Goal: Find specific page/section: Find specific page/section

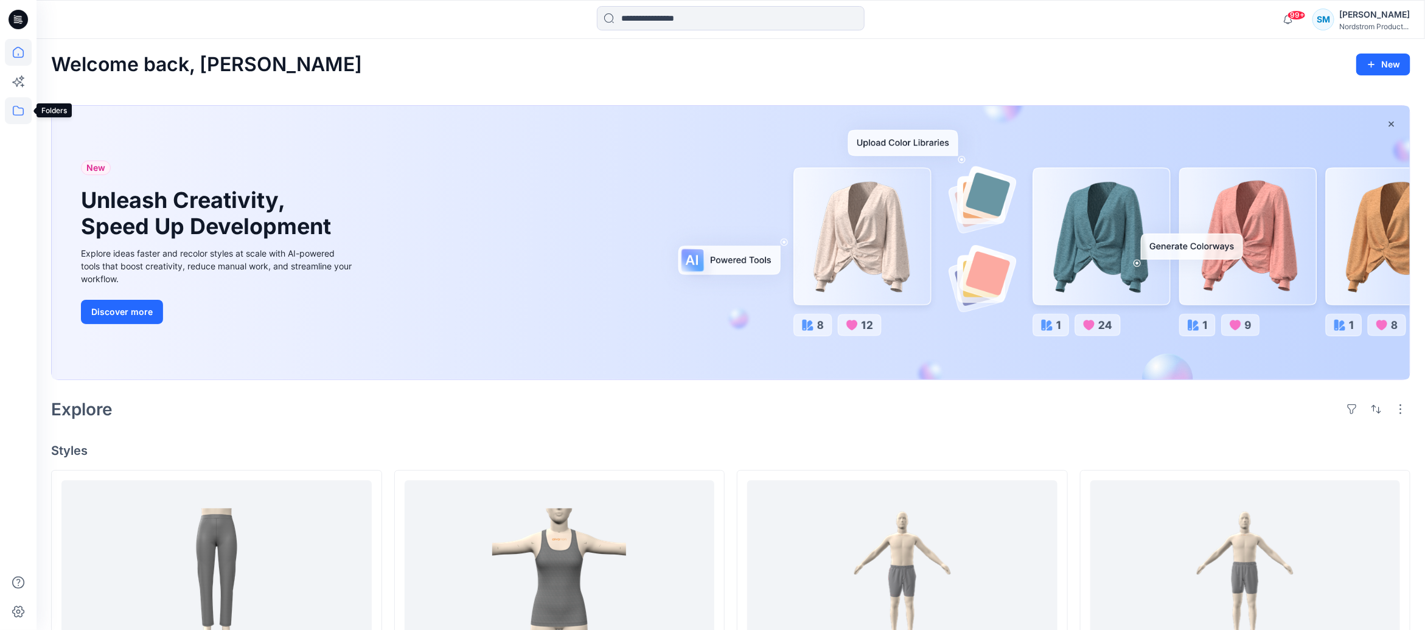
click at [19, 116] on icon at bounding box center [18, 110] width 27 height 27
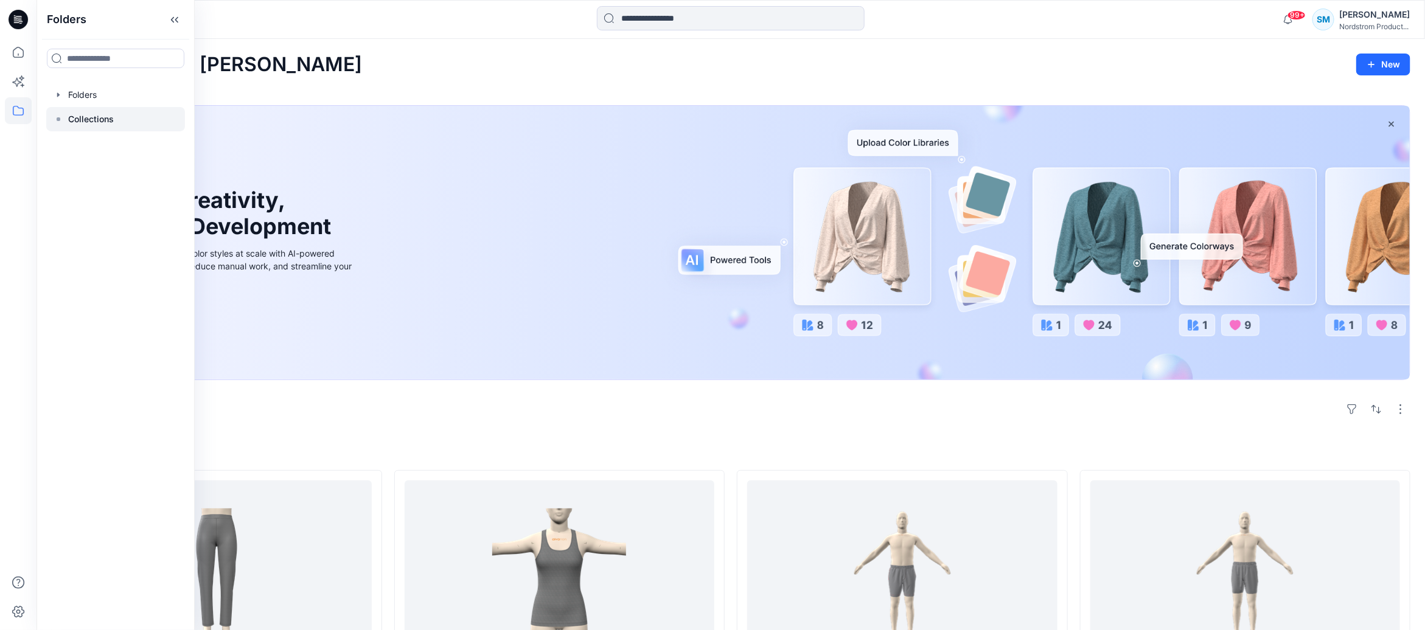
click at [58, 116] on icon at bounding box center [59, 119] width 10 height 10
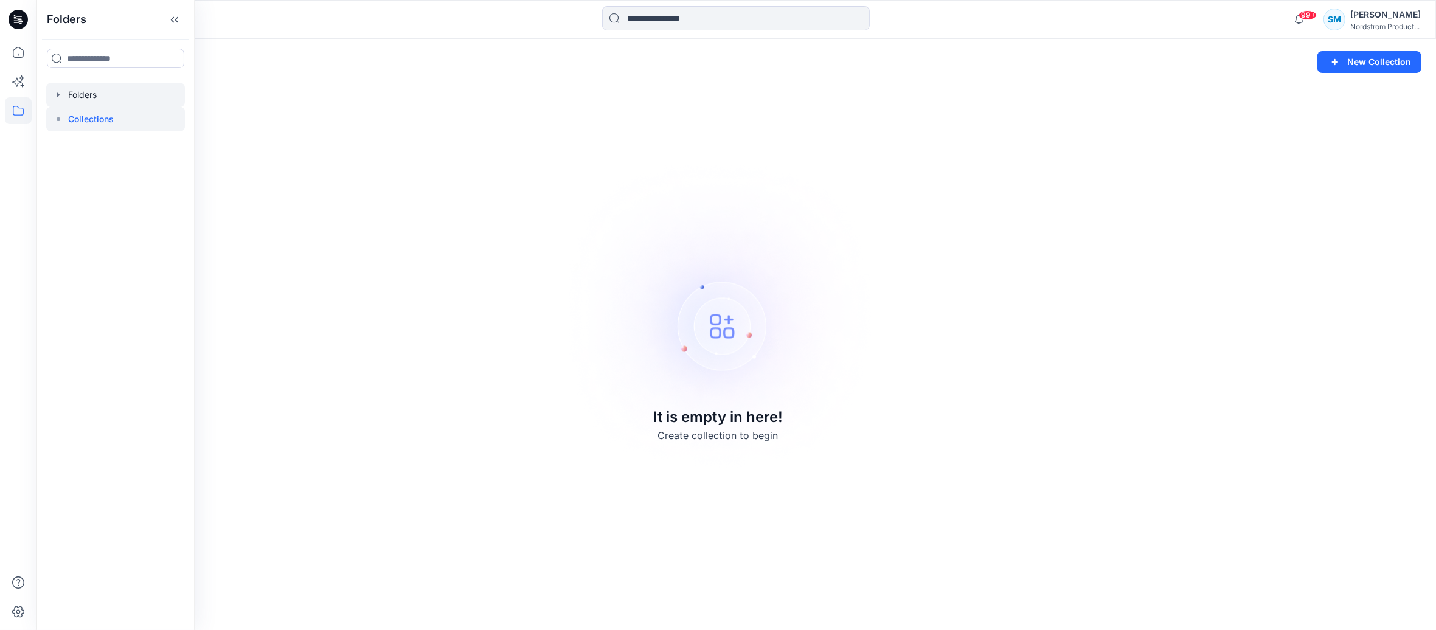
click at [131, 96] on div at bounding box center [115, 95] width 139 height 24
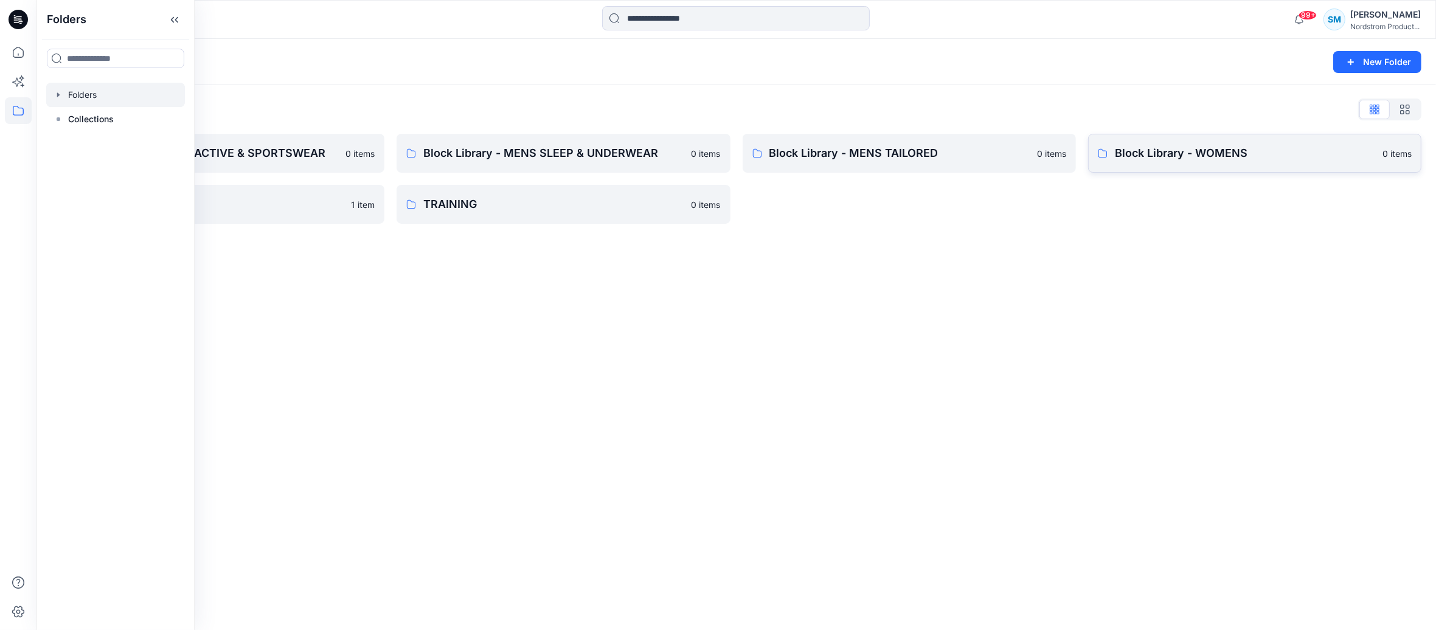
click at [1264, 145] on p "Block Library - WOMENS" at bounding box center [1245, 153] width 260 height 17
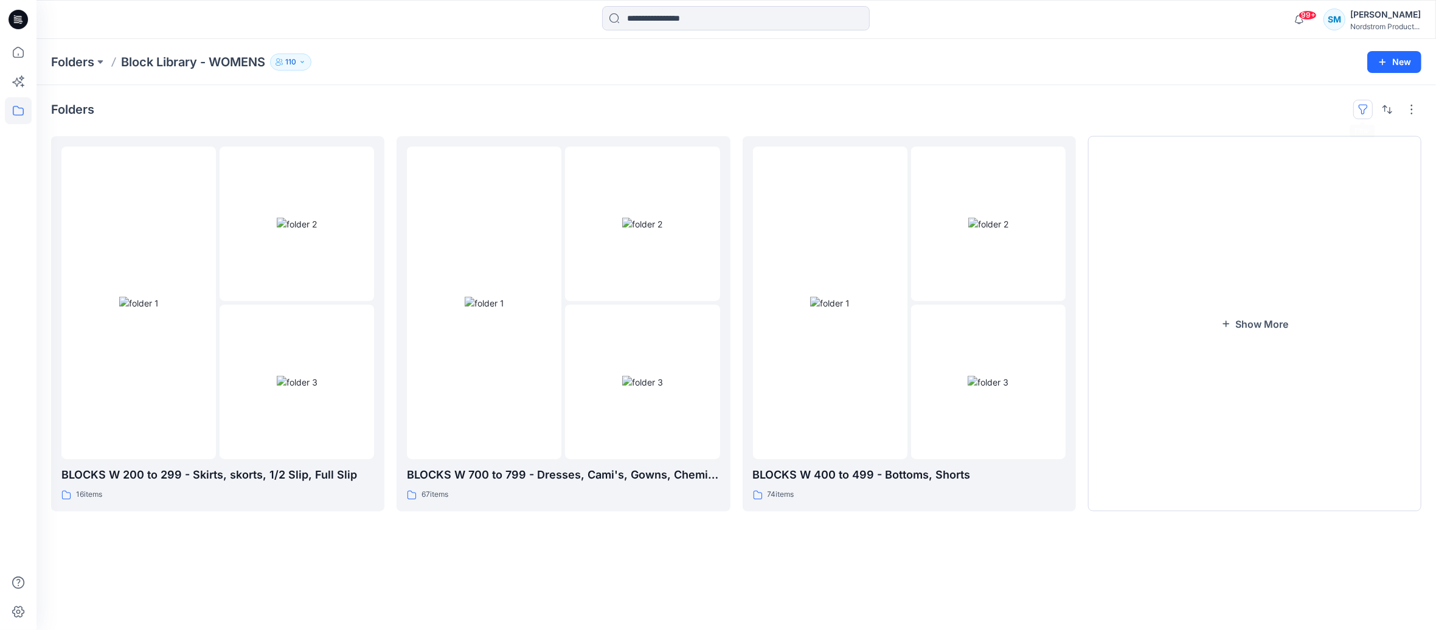
click at [1356, 111] on button "button" at bounding box center [1363, 109] width 19 height 19
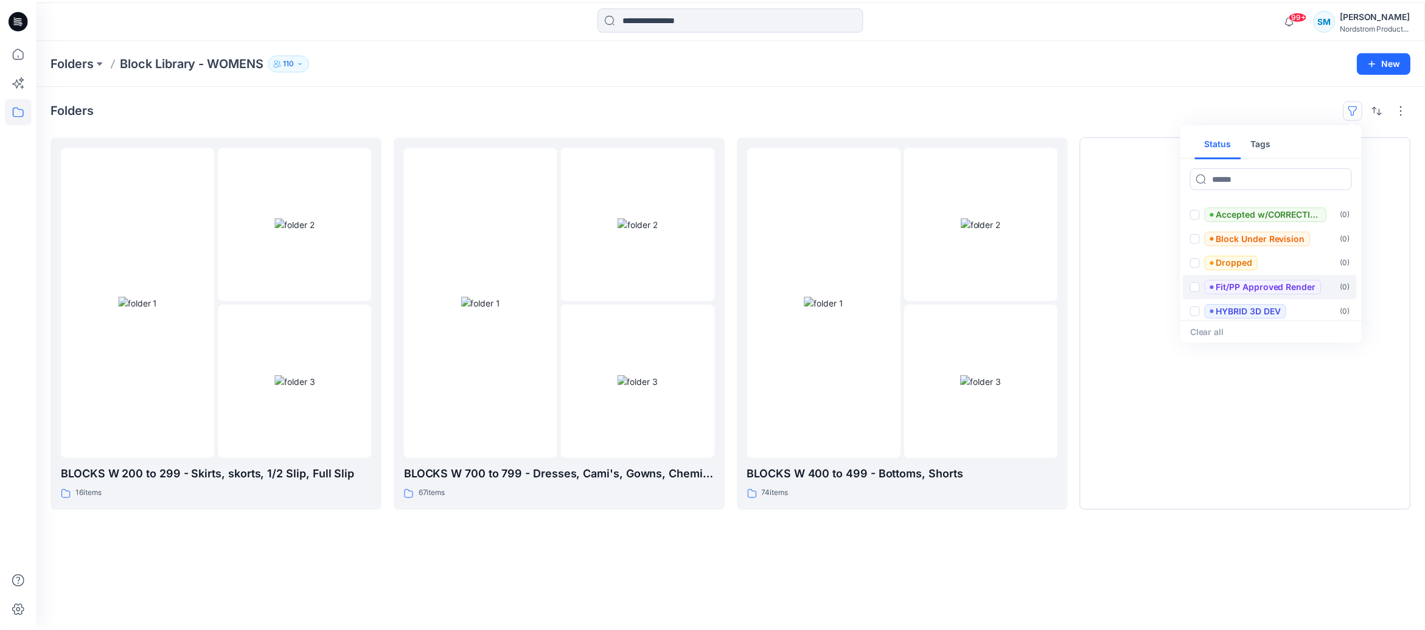
scroll to position [195, 0]
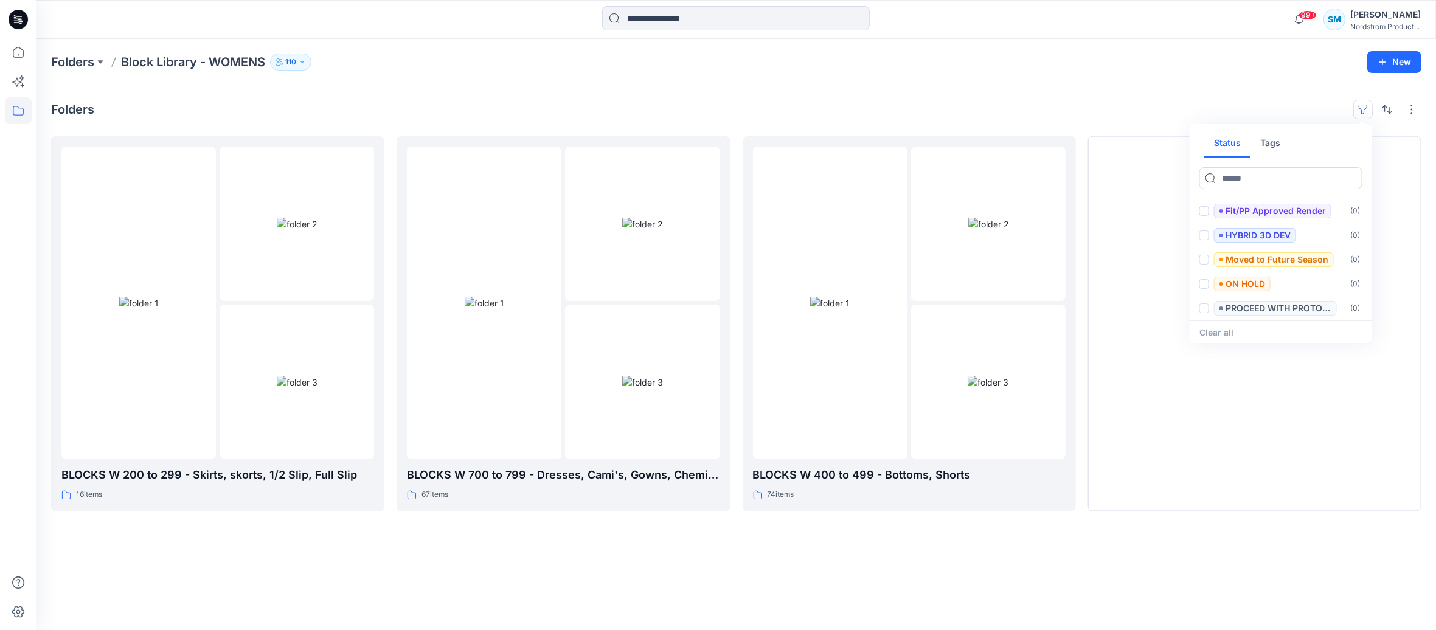
click at [1276, 142] on button "Tags" at bounding box center [1271, 143] width 40 height 29
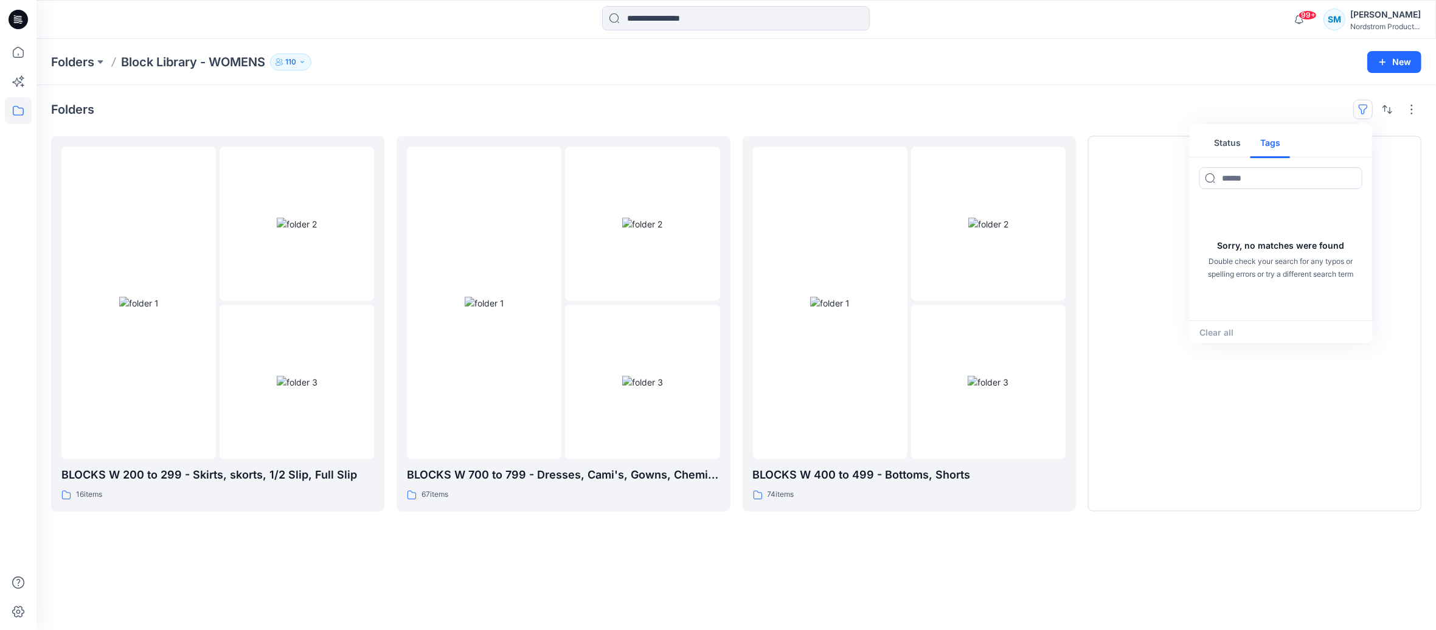
click at [1230, 137] on button "Status" at bounding box center [1228, 143] width 46 height 29
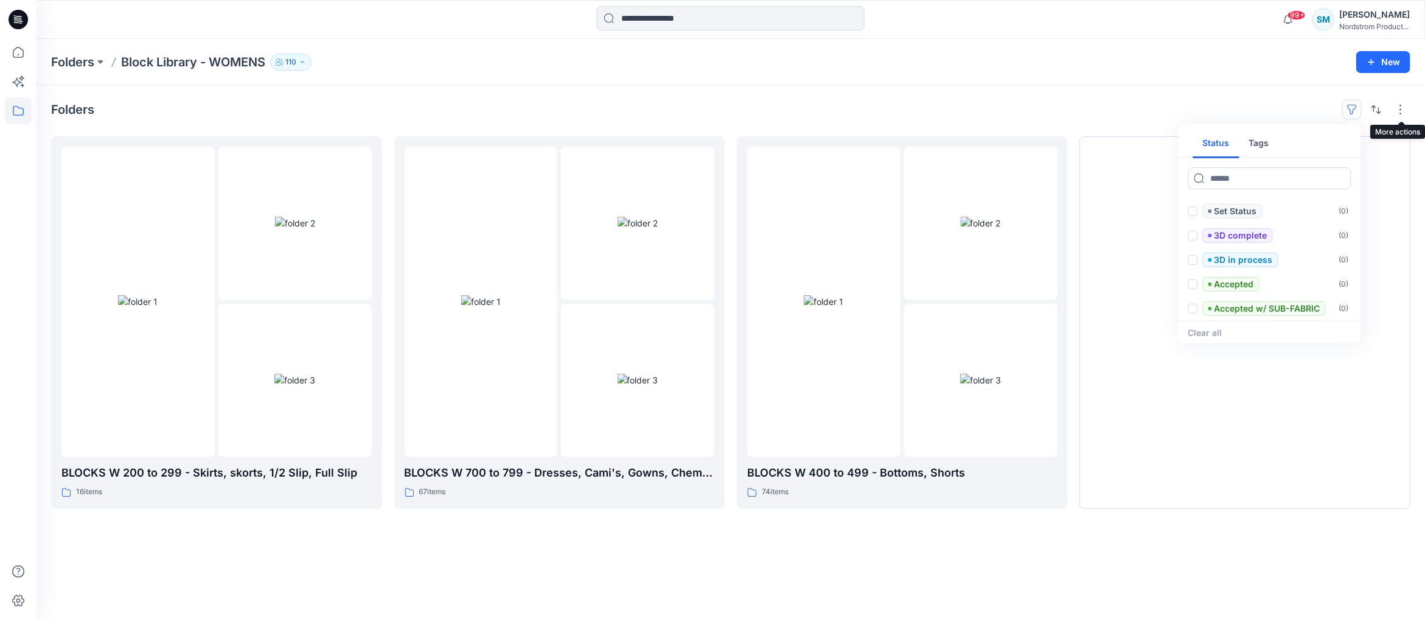
click at [1412, 106] on div "Folders Status Tags Set Status ( 0 ) 3D complete ( 0 ) 3D in process ( 0 ) Acce…" at bounding box center [731, 352] width 1388 height 534
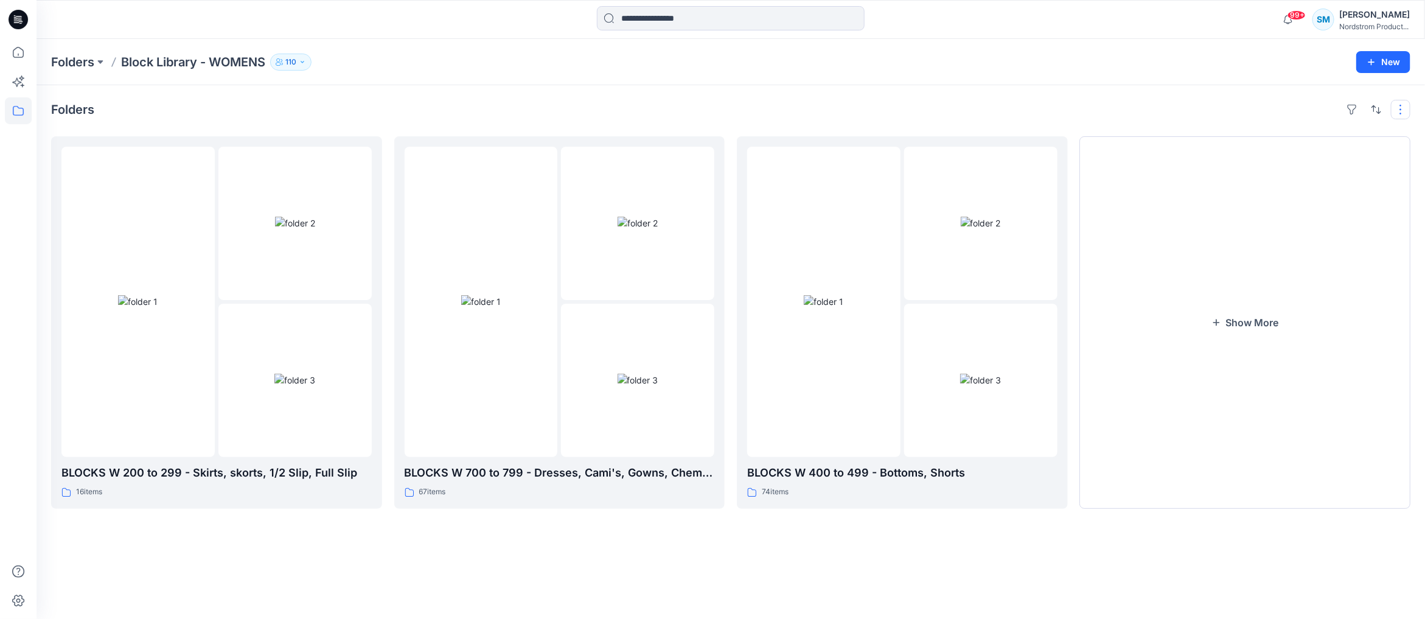
click at [1408, 107] on button "button" at bounding box center [1400, 109] width 19 height 19
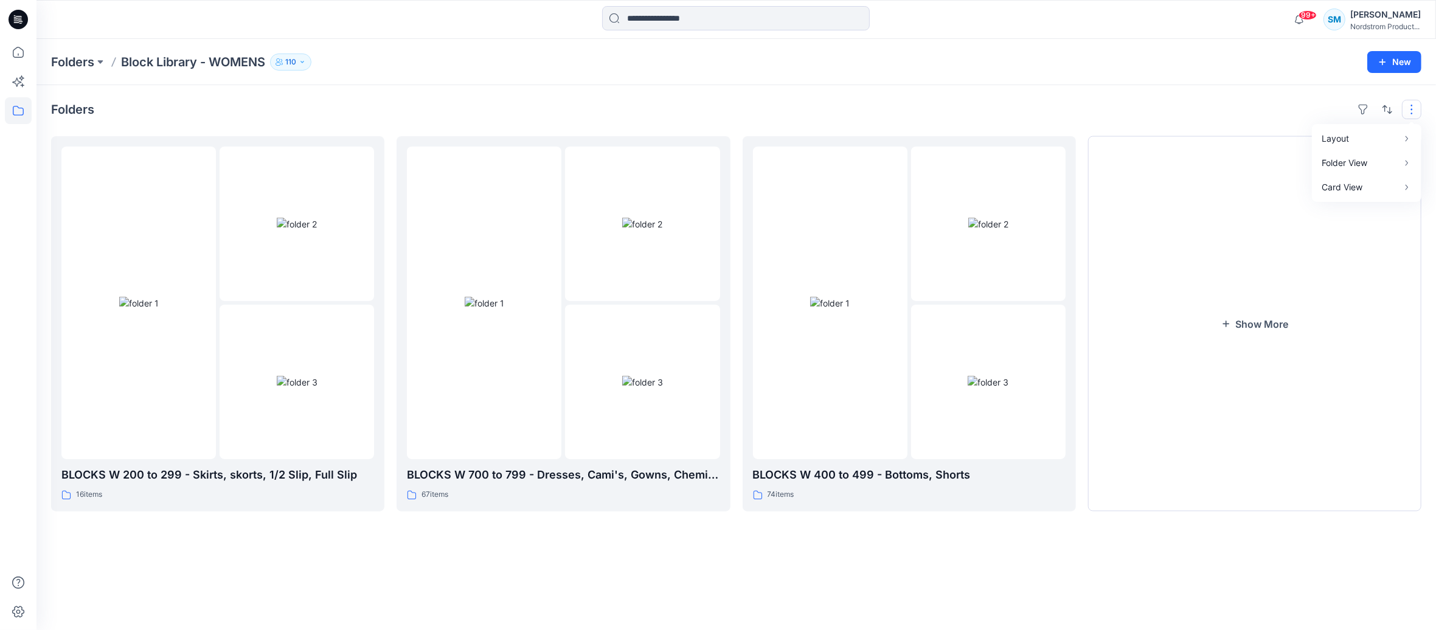
click at [865, 55] on div "Folders Block Library - WOMENS 110" at bounding box center [689, 62] width 1276 height 17
click at [1261, 287] on button "Show More" at bounding box center [1254, 323] width 333 height 375
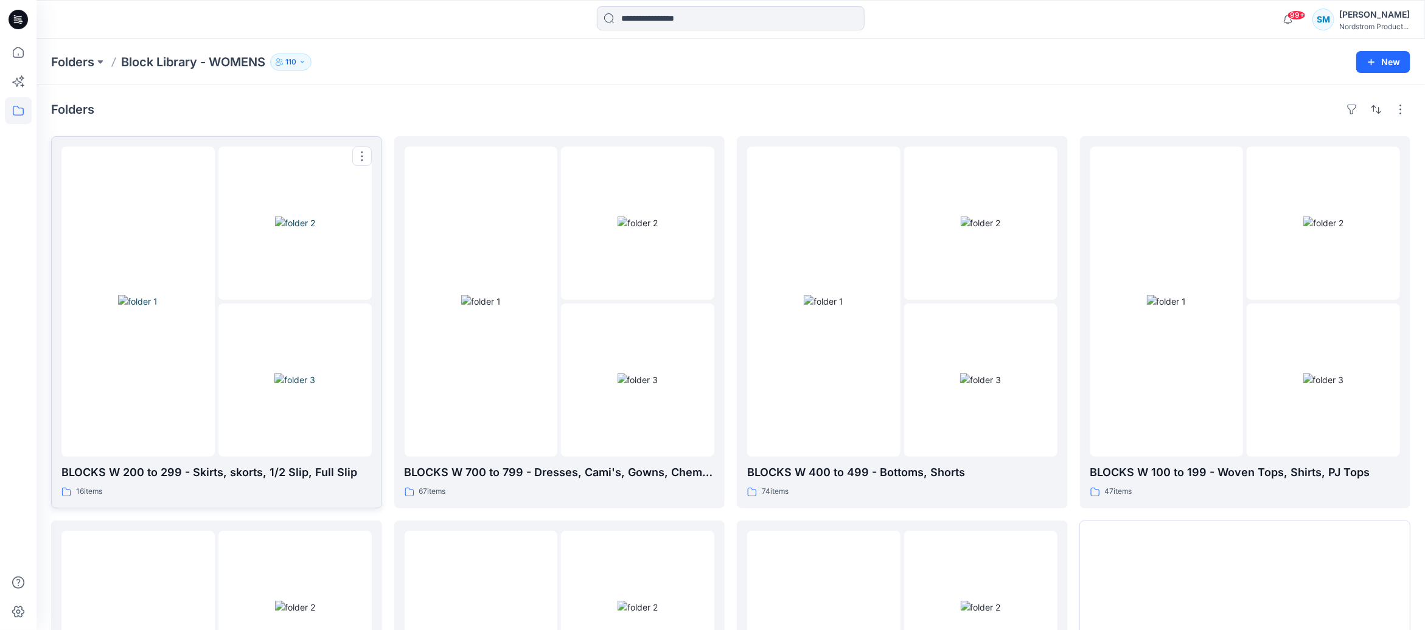
click at [286, 374] on img at bounding box center [294, 380] width 41 height 13
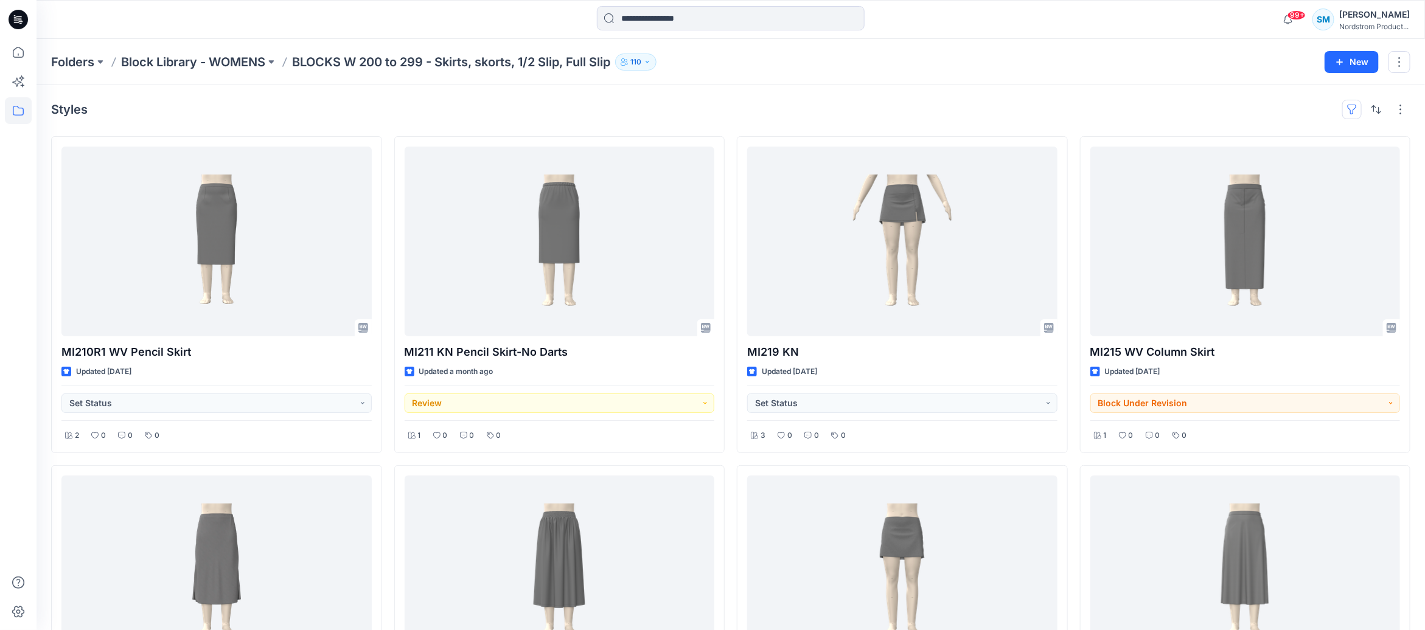
click at [1352, 110] on button "button" at bounding box center [1351, 109] width 19 height 19
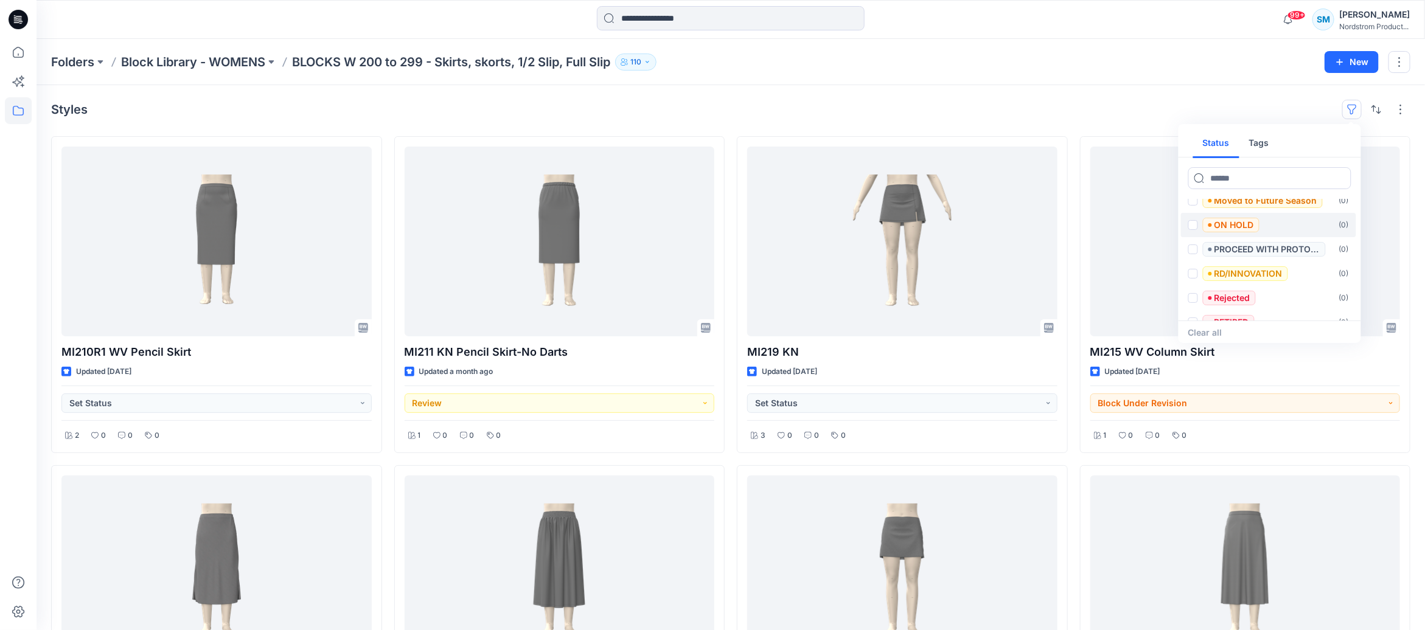
scroll to position [339, 0]
click at [675, 17] on input at bounding box center [731, 18] width 268 height 24
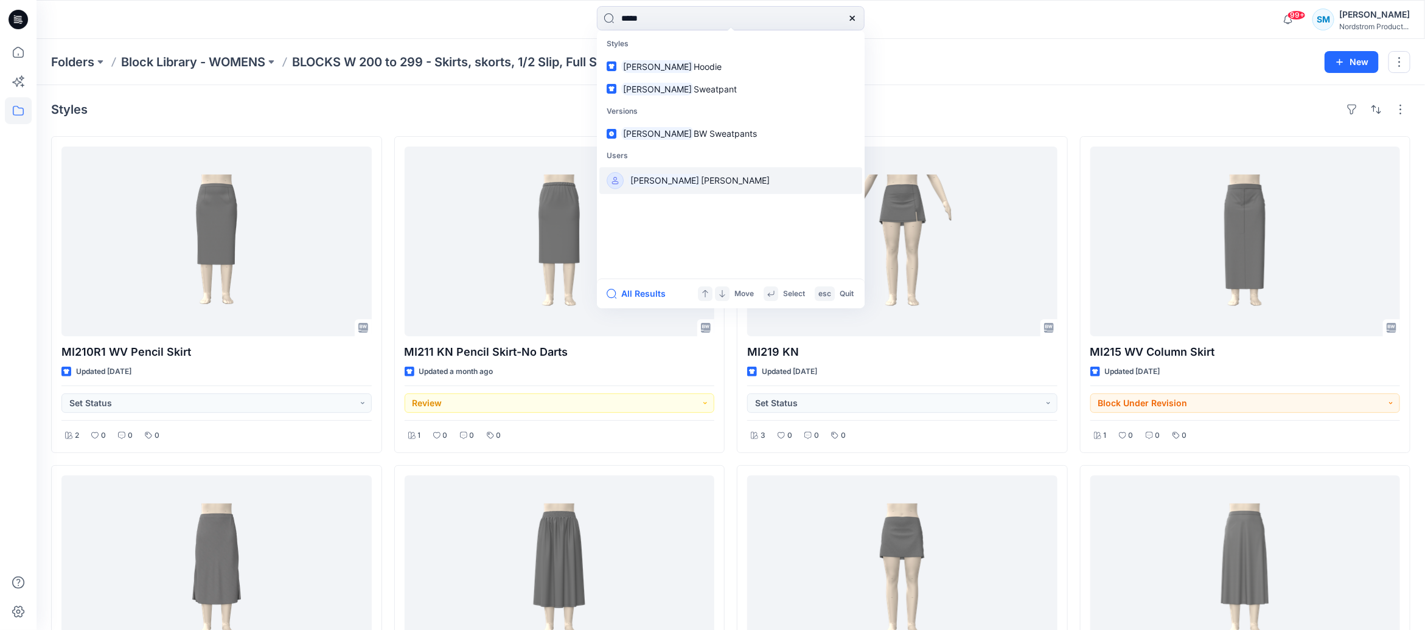
type input "*****"
click at [701, 184] on span "[PERSON_NAME]" at bounding box center [735, 180] width 69 height 10
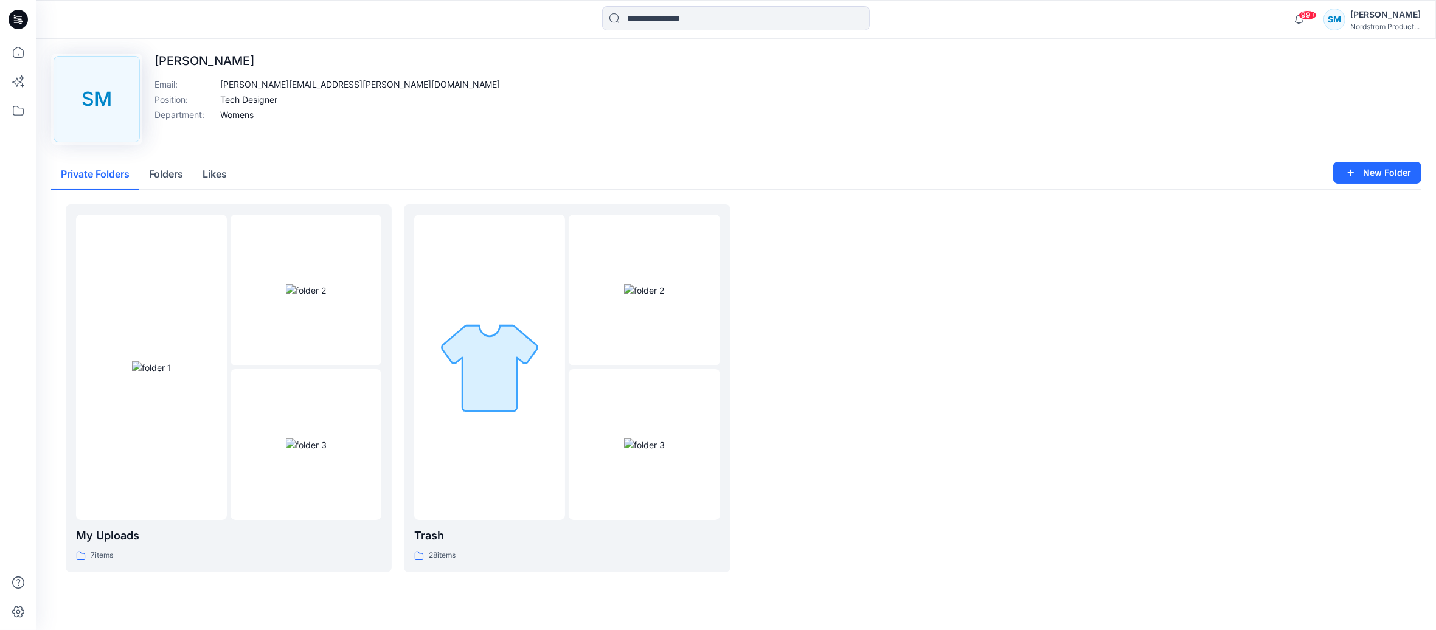
click at [164, 180] on button "Folders" at bounding box center [166, 174] width 54 height 31
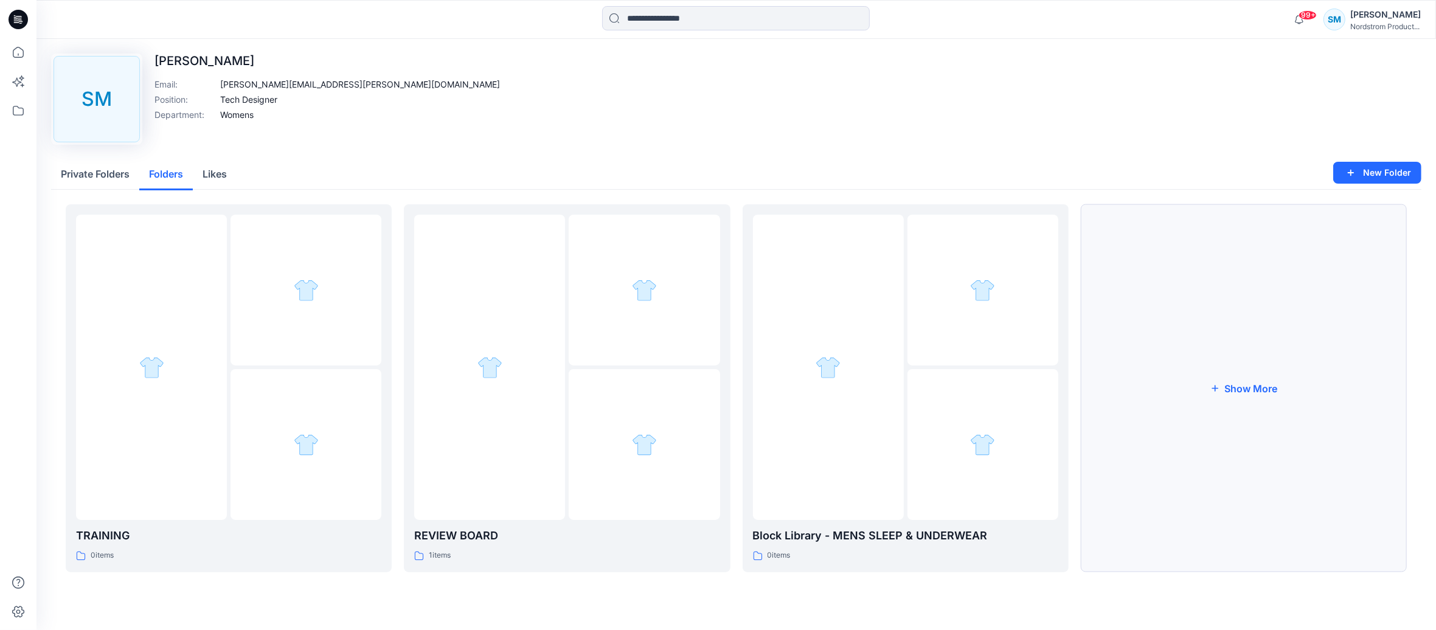
click at [1284, 394] on button "Show More" at bounding box center [1244, 388] width 326 height 368
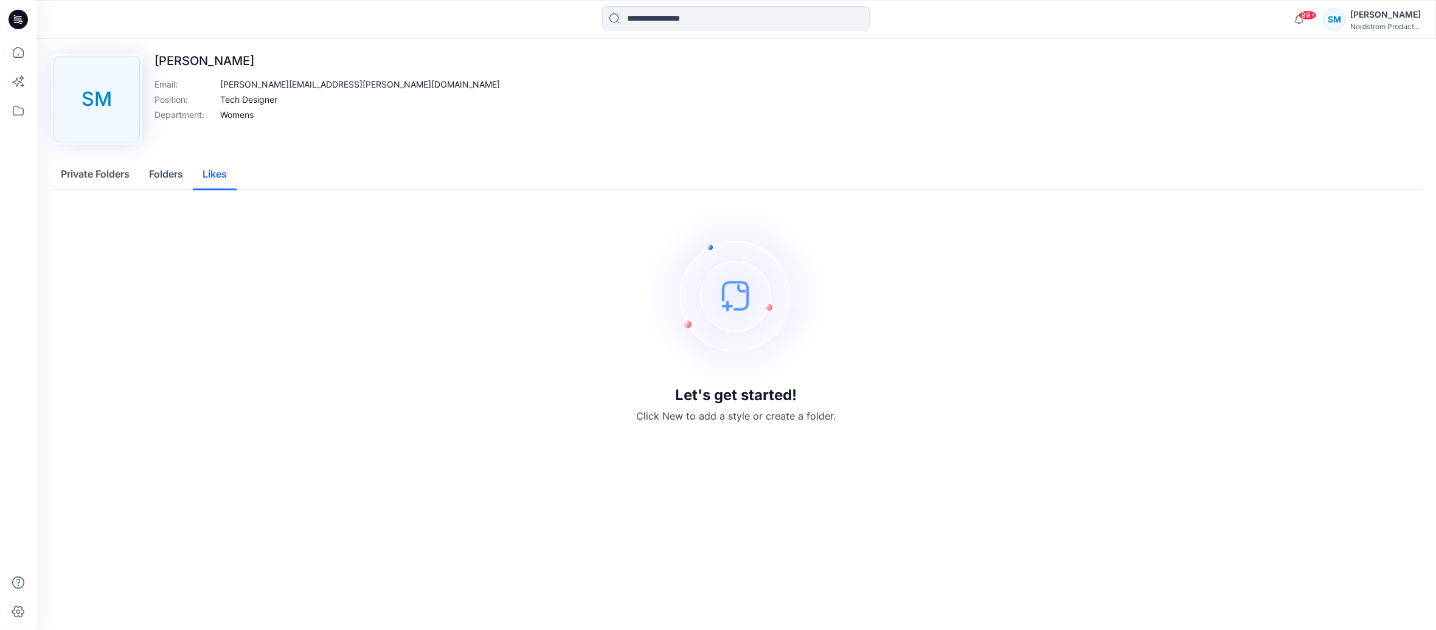
click at [226, 171] on button "Likes" at bounding box center [215, 174] width 44 height 31
click at [90, 170] on button "Private Folders" at bounding box center [95, 174] width 88 height 31
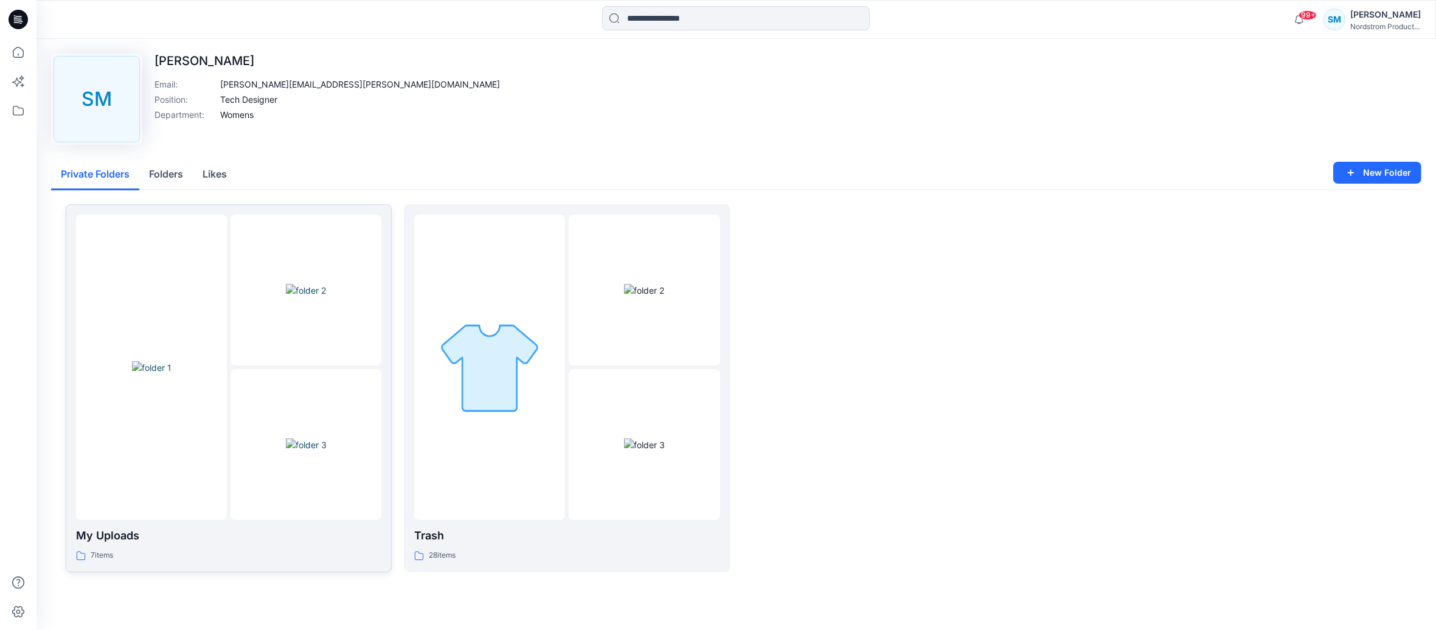
click at [150, 374] on img at bounding box center [152, 367] width 40 height 13
